Goal: Information Seeking & Learning: Understand process/instructions

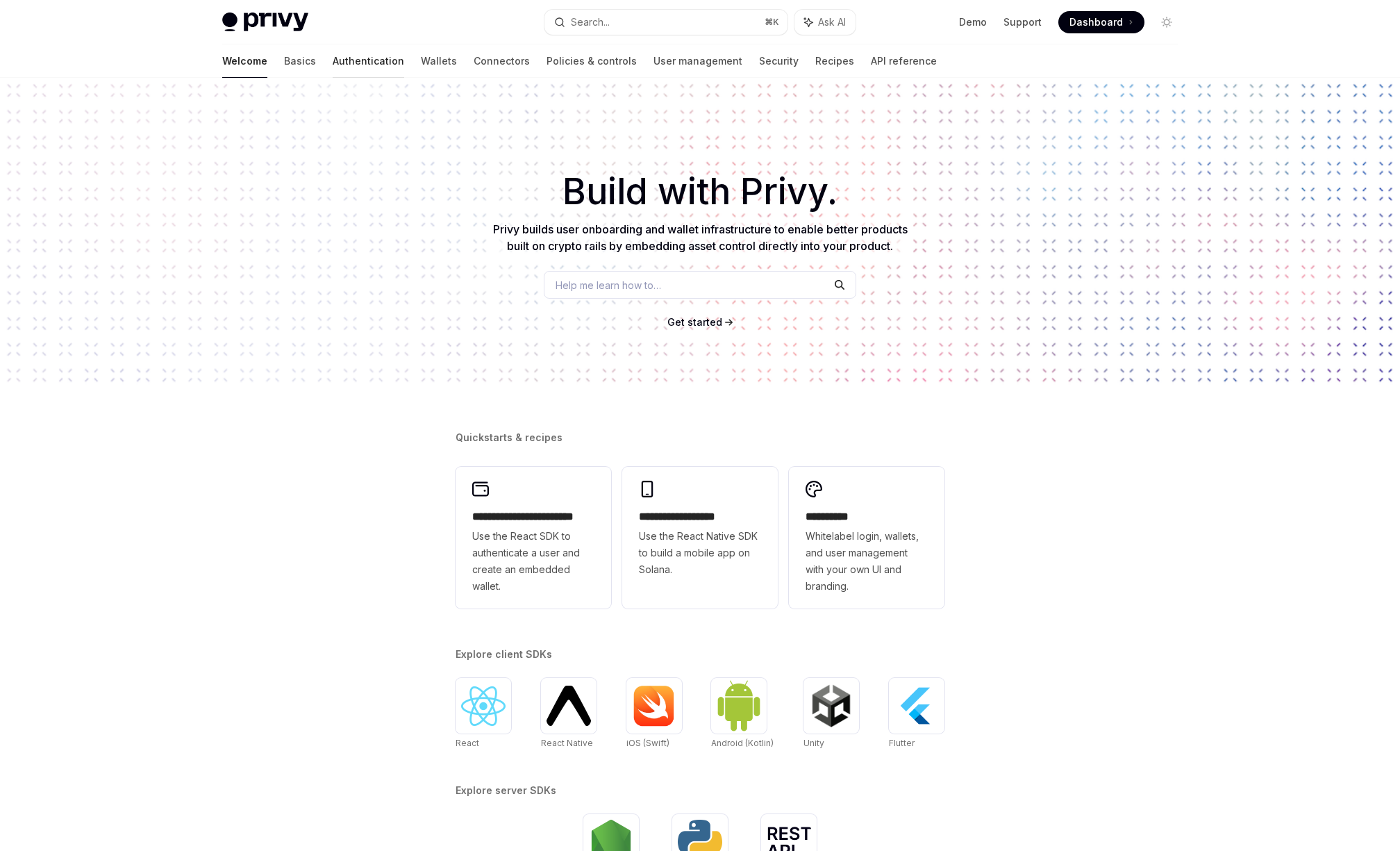
click at [332, 65] on link "Authentication" at bounding box center [368, 61] width 72 height 34
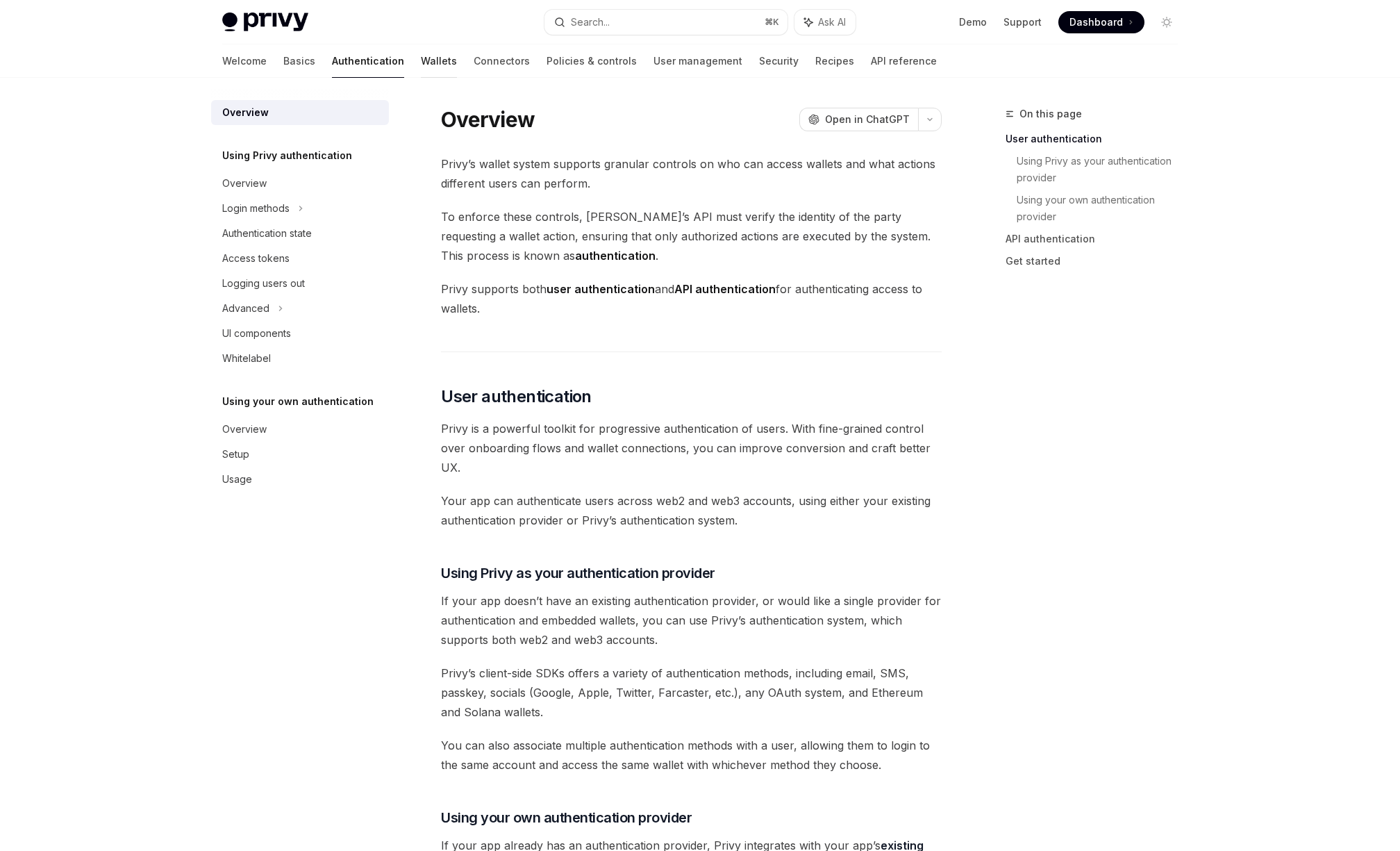
click at [421, 66] on link "Wallets" at bounding box center [439, 61] width 36 height 34
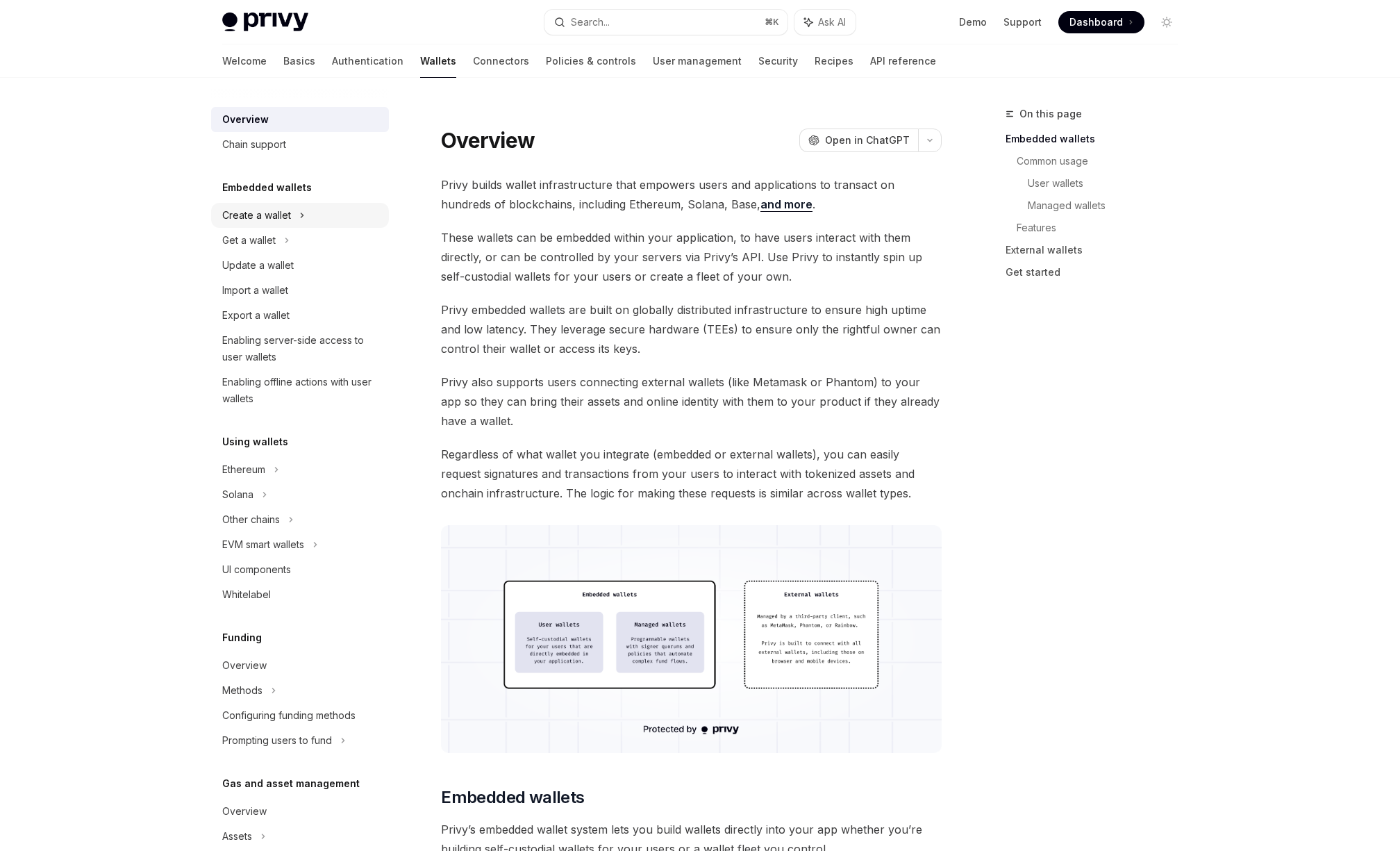
click at [312, 223] on div "Create a wallet" at bounding box center [301, 215] width 178 height 25
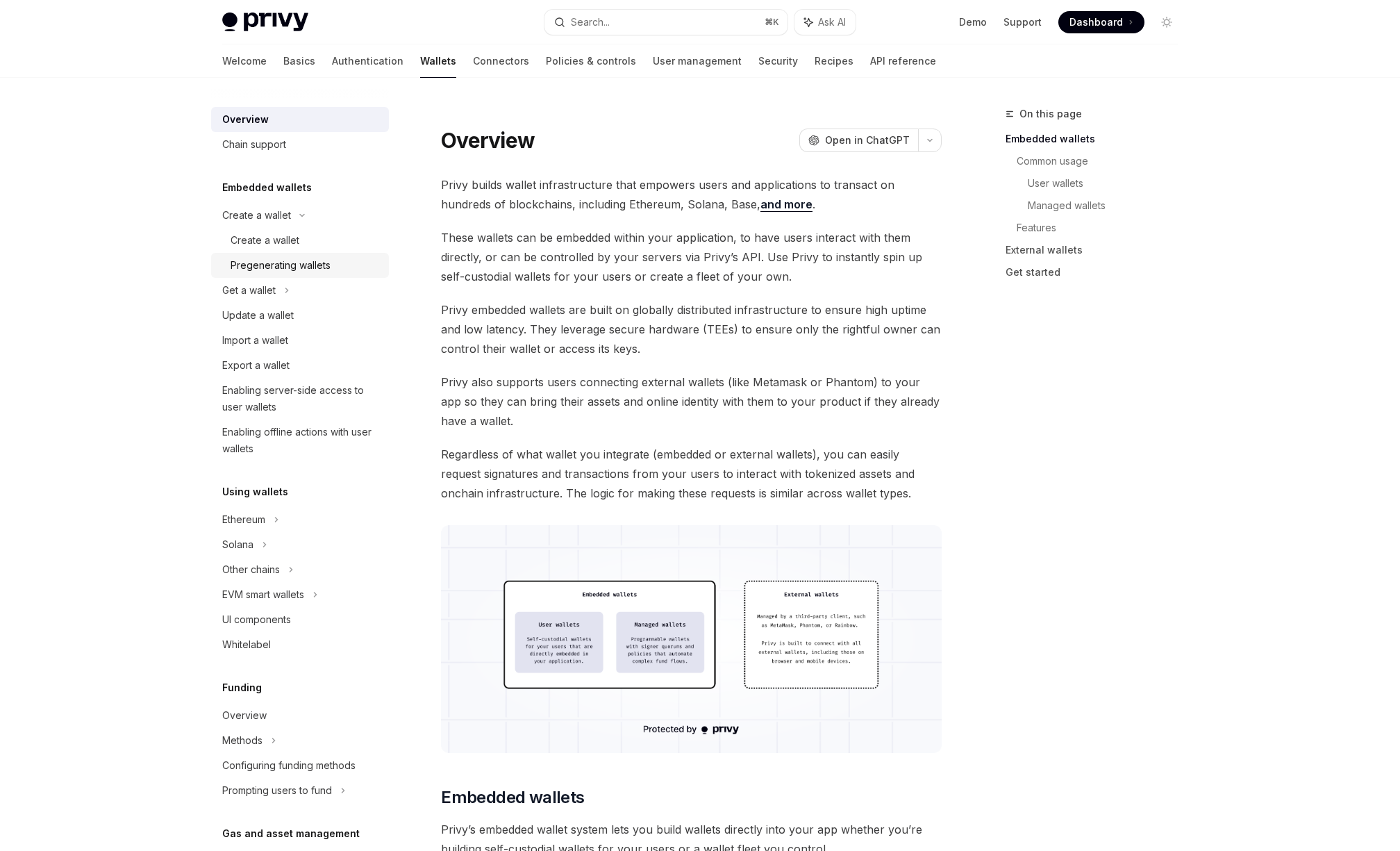
click at [297, 268] on div "Pregenerating wallets" at bounding box center [281, 265] width 100 height 16
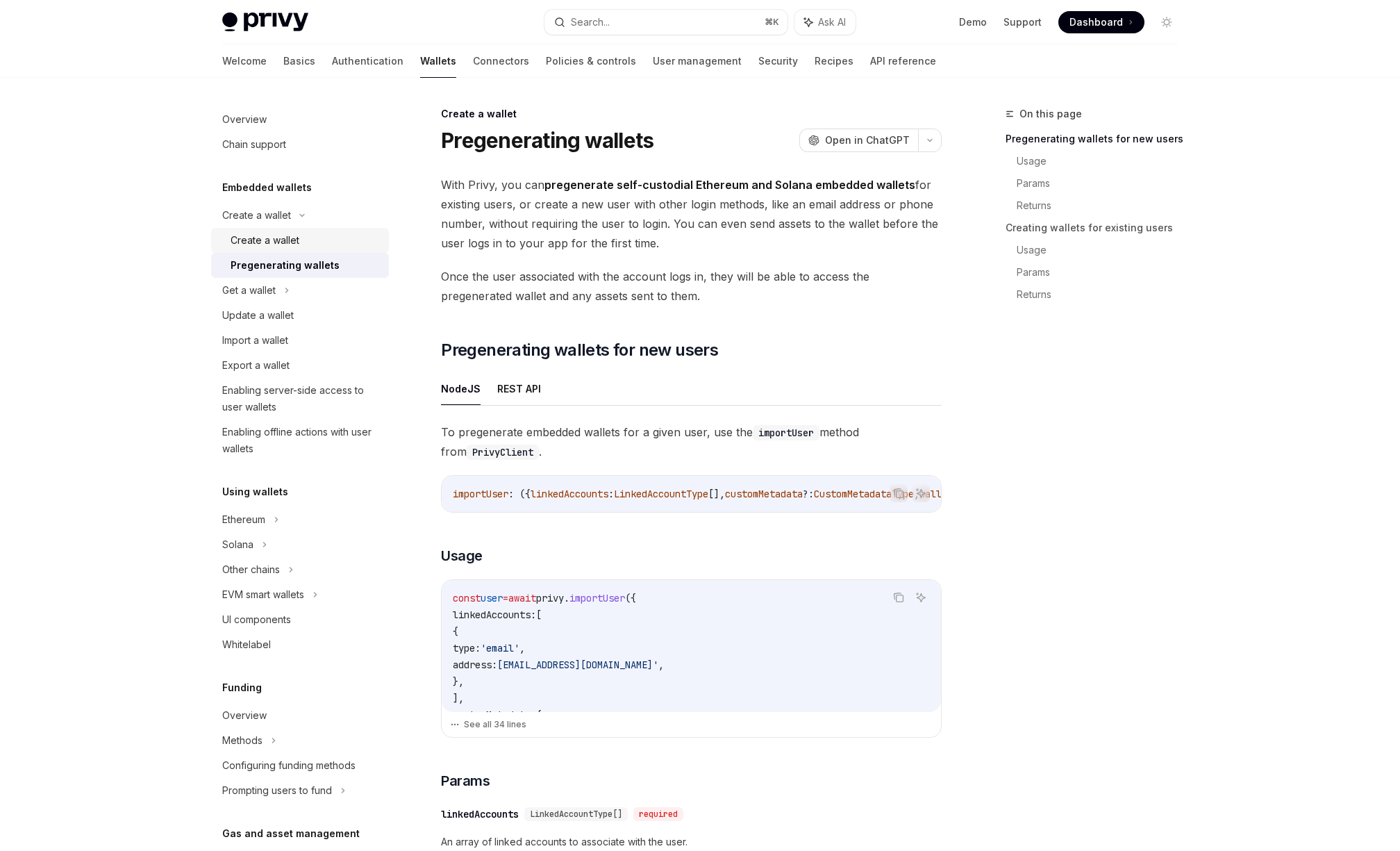
click at [328, 235] on div "Create a wallet" at bounding box center [305, 240] width 150 height 16
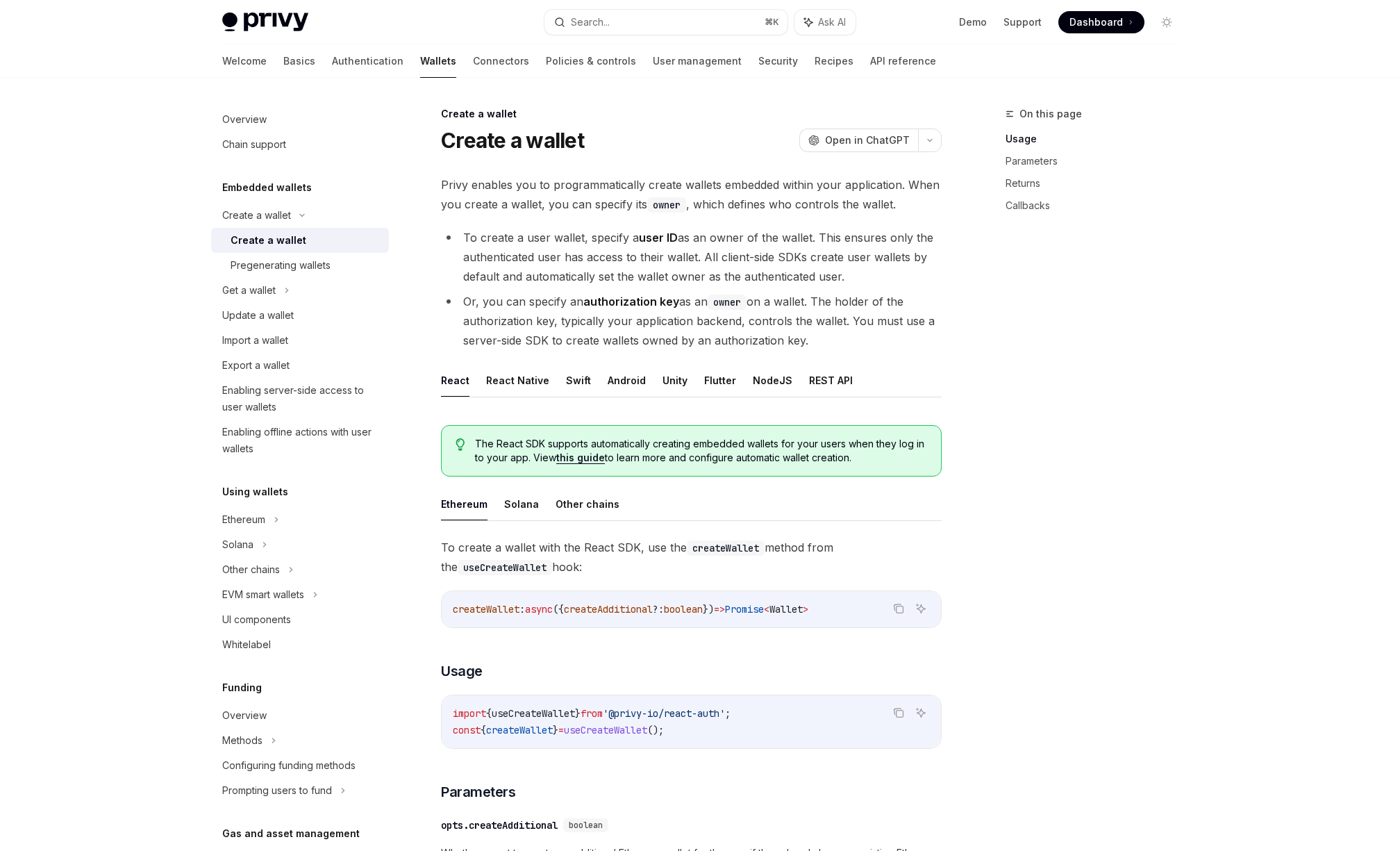
drag, startPoint x: 584, startPoint y: 511, endPoint x: 654, endPoint y: 448, distance: 94.2
click at [584, 511] on button "Other chains" at bounding box center [587, 504] width 64 height 33
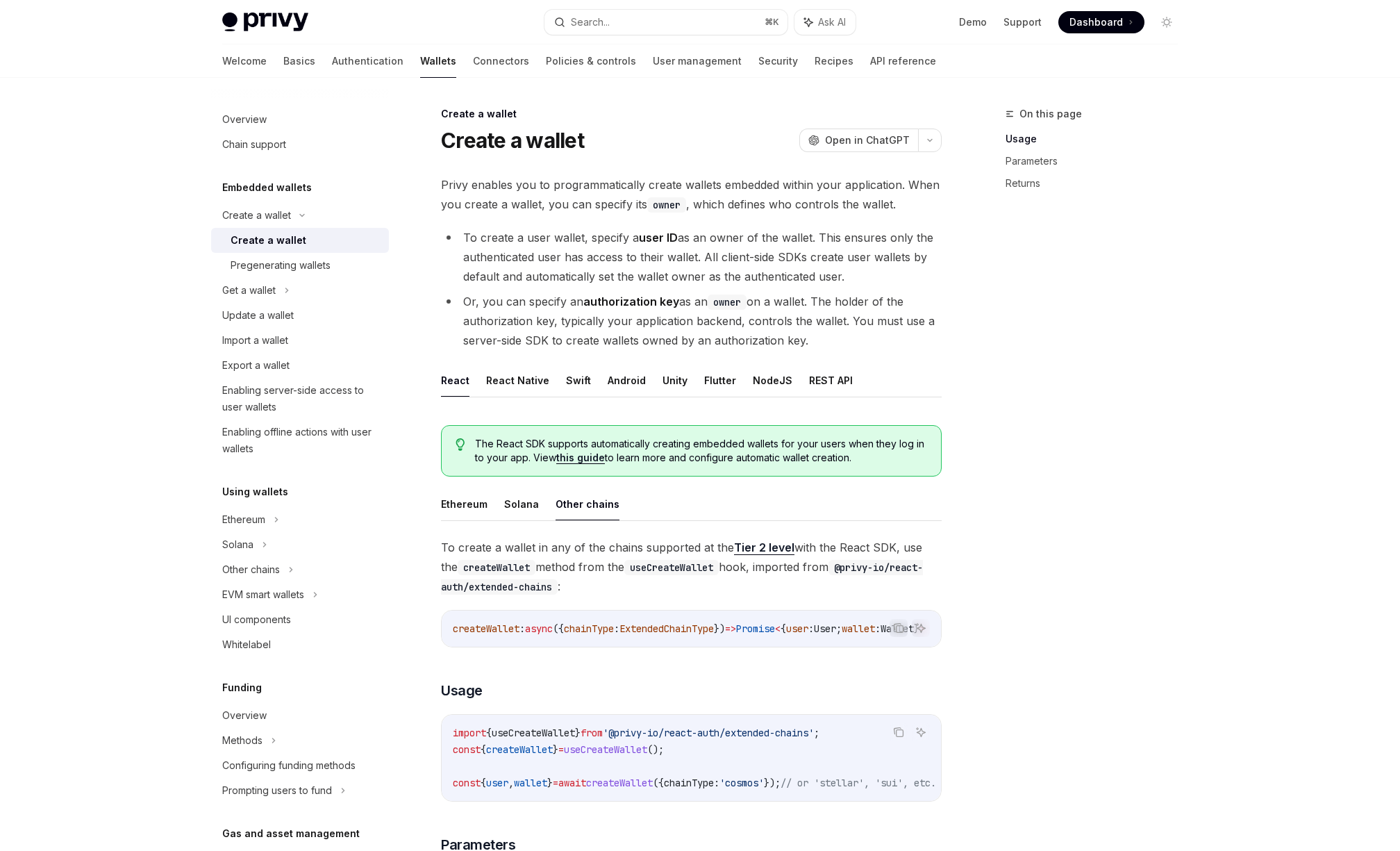
click at [743, 375] on ul "React React Native Swift Android Unity Flutter NodeJS REST API" at bounding box center [692, 381] width 501 height 34
click at [753, 376] on button "NodeJS" at bounding box center [773, 381] width 40 height 33
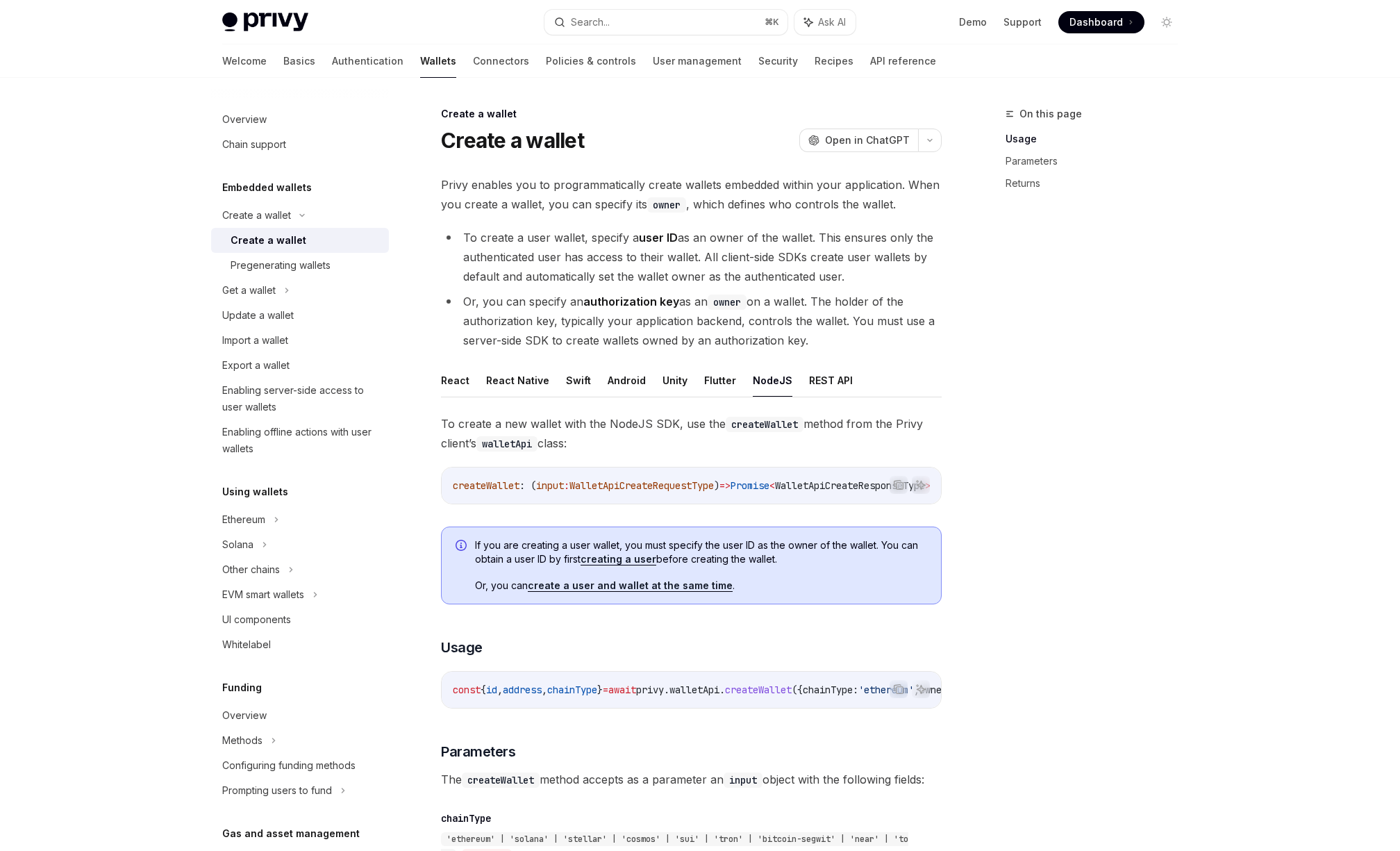
click at [714, 380] on button "Flutter" at bounding box center [720, 381] width 32 height 33
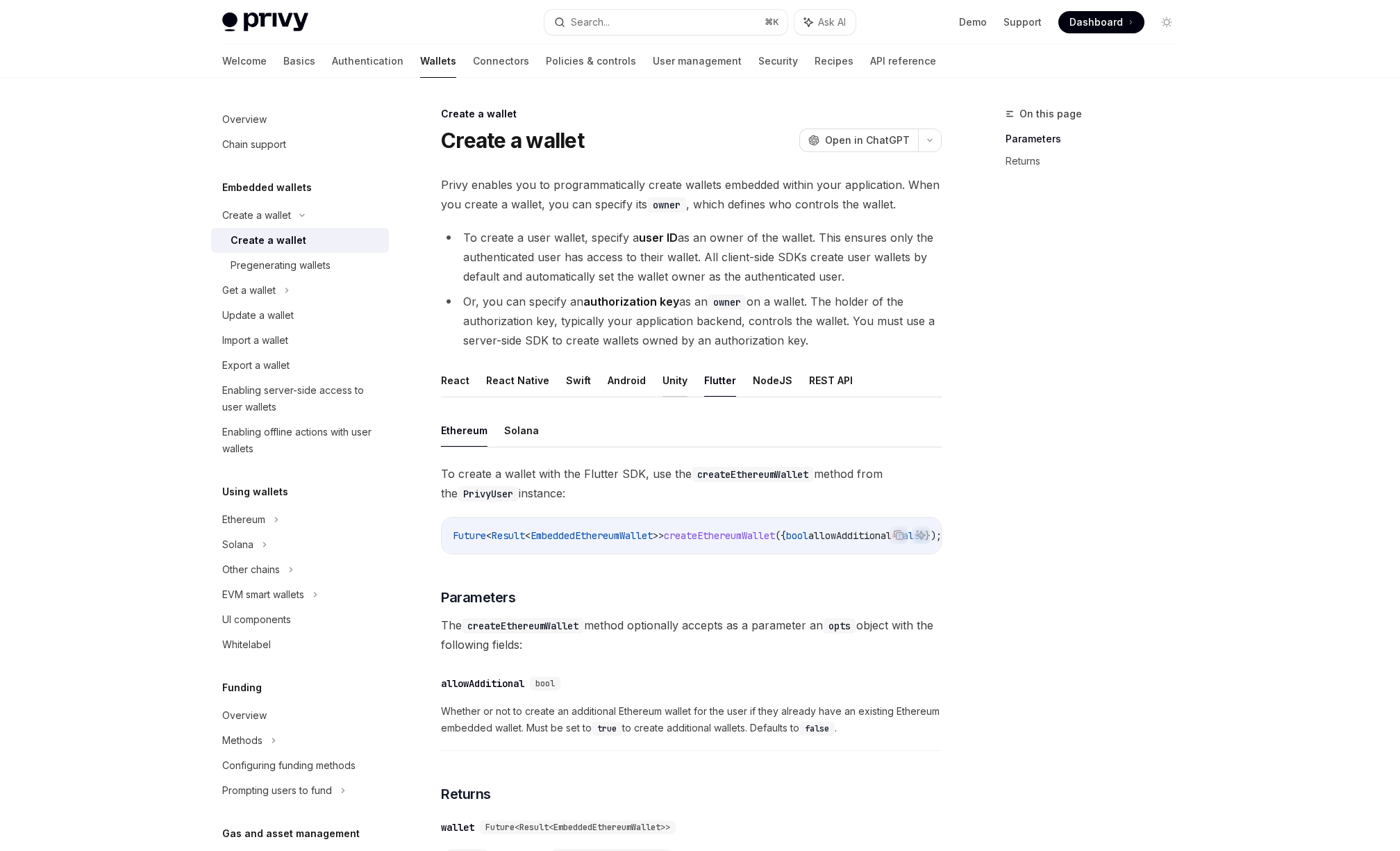
click at [666, 389] on button "Unity" at bounding box center [675, 381] width 25 height 33
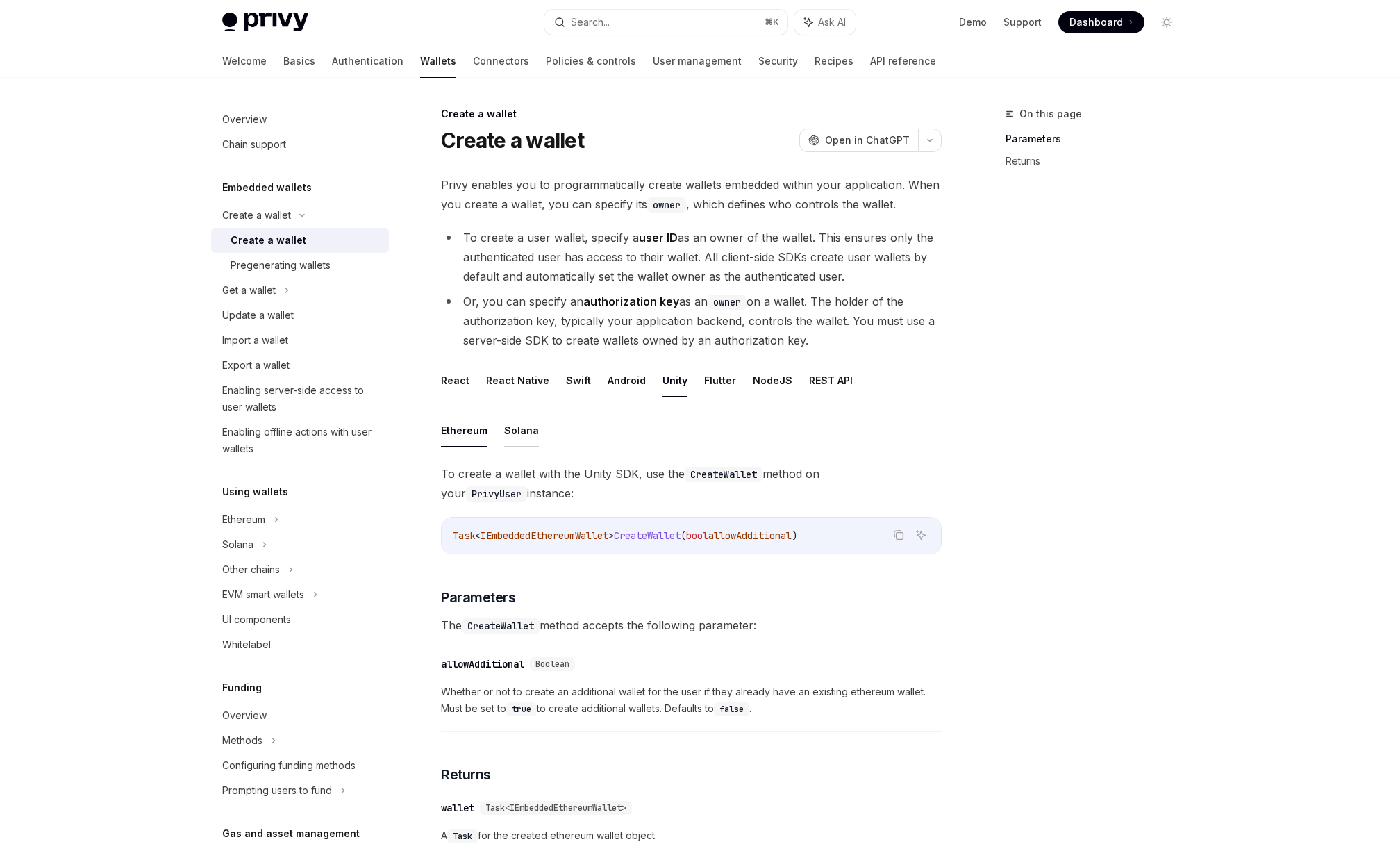
click at [522, 434] on button "Solana" at bounding box center [521, 430] width 35 height 33
click at [516, 429] on button "Solana" at bounding box center [521, 430] width 35 height 33
click at [606, 234] on li "To create a user wallet, specify a user ID as an owner of the wallet. This ensu…" at bounding box center [692, 257] width 501 height 58
click at [515, 429] on button "Solana" at bounding box center [521, 430] width 35 height 33
type textarea "*"
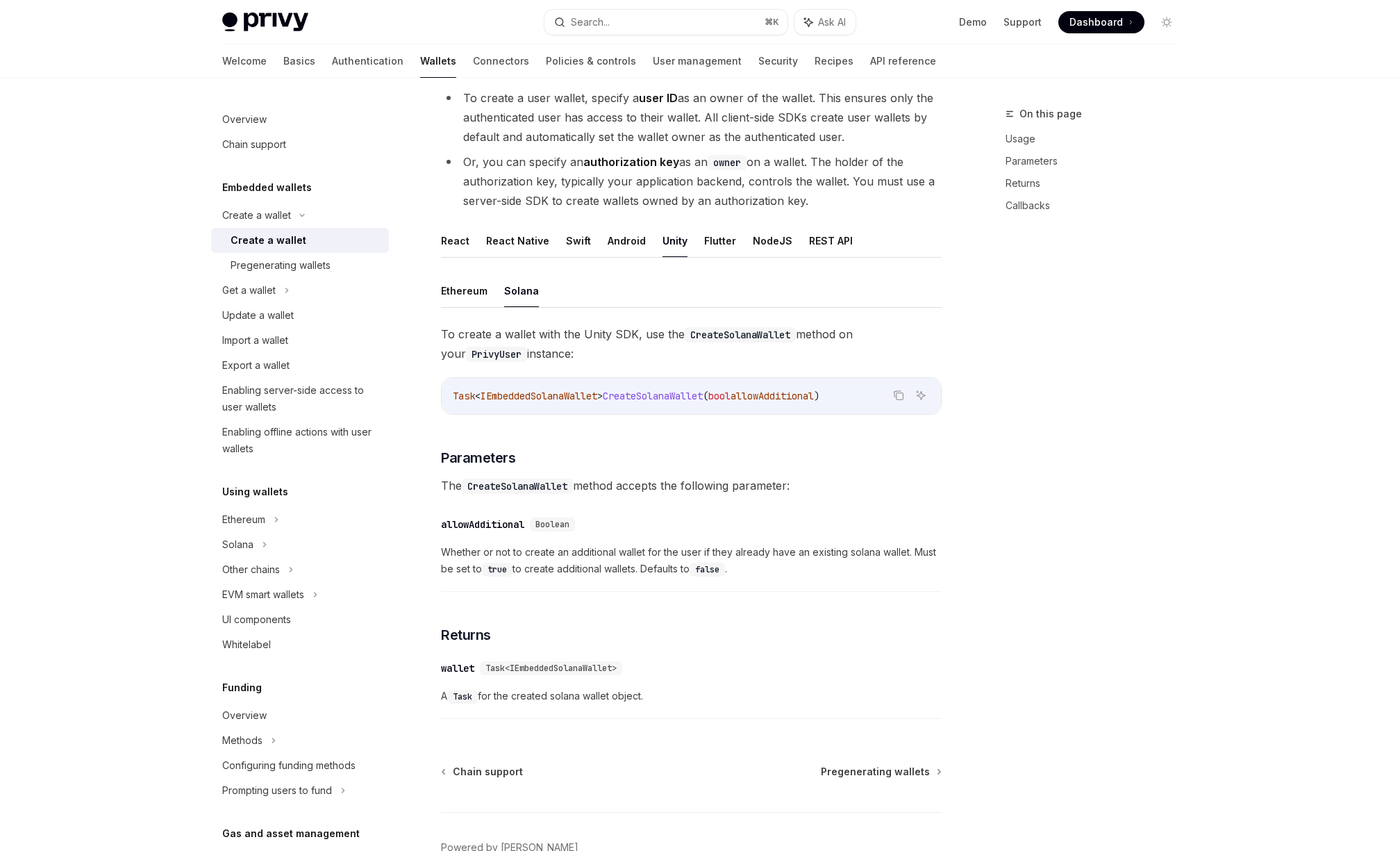
scroll to position [140, 0]
click at [759, 331] on code "CreateSolanaWallet" at bounding box center [740, 334] width 111 height 15
